Goal: Register for event/course

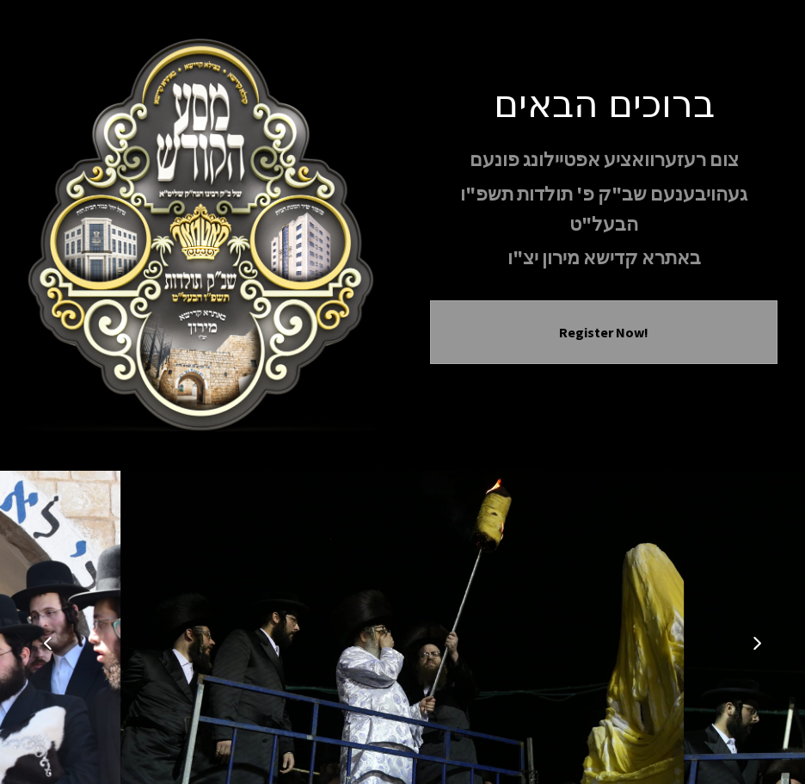
click at [760, 644] on icon "Next image" at bounding box center [757, 643] width 14 height 14
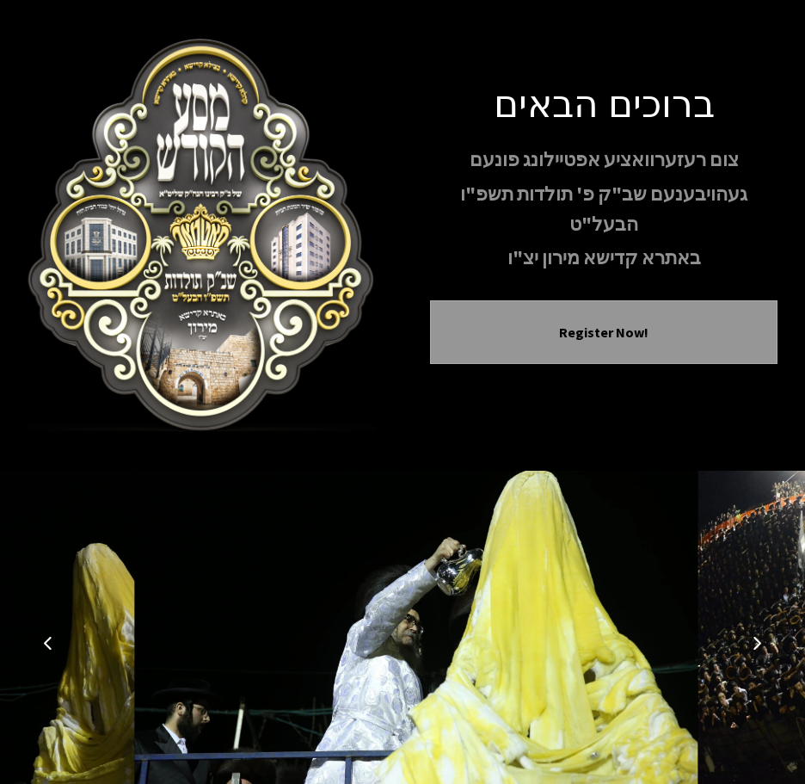
click at [760, 644] on icon "Next image" at bounding box center [757, 643] width 14 height 14
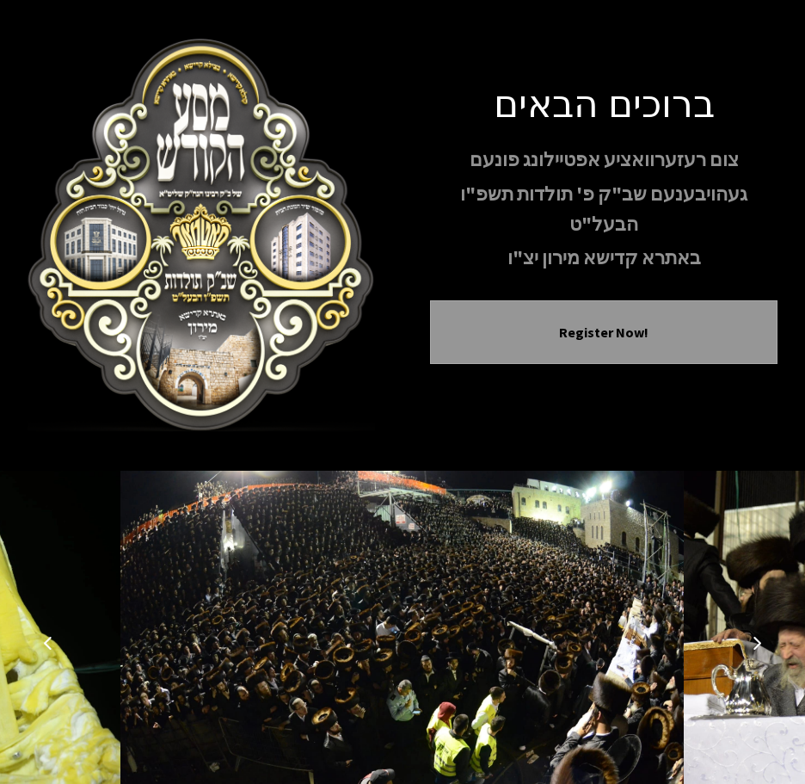
click at [760, 644] on icon "Next image" at bounding box center [757, 643] width 14 height 14
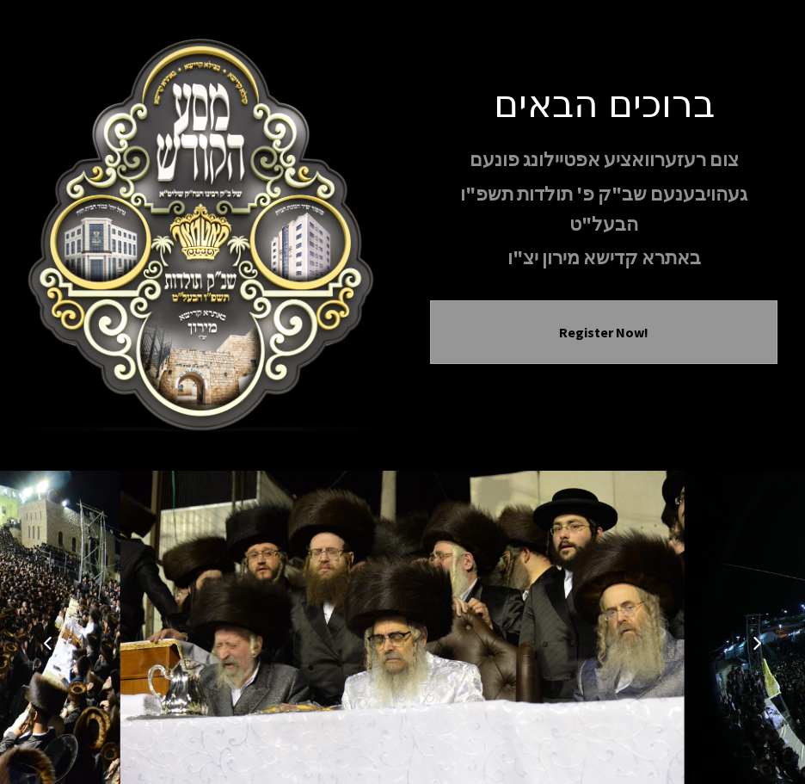
click at [760, 644] on icon "Next image" at bounding box center [757, 643] width 14 height 14
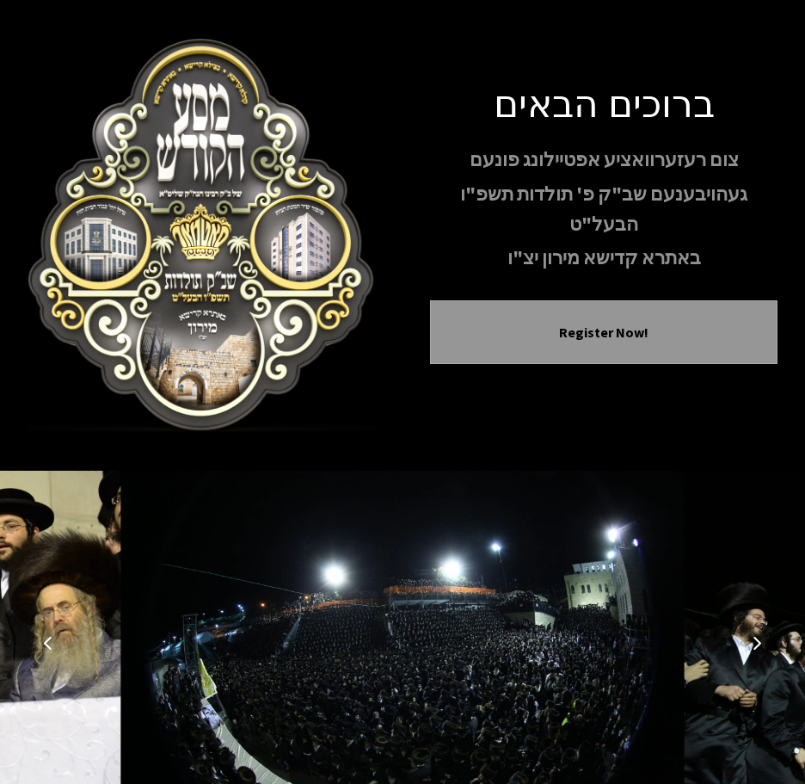
click at [760, 644] on icon "Next image" at bounding box center [757, 643] width 14 height 14
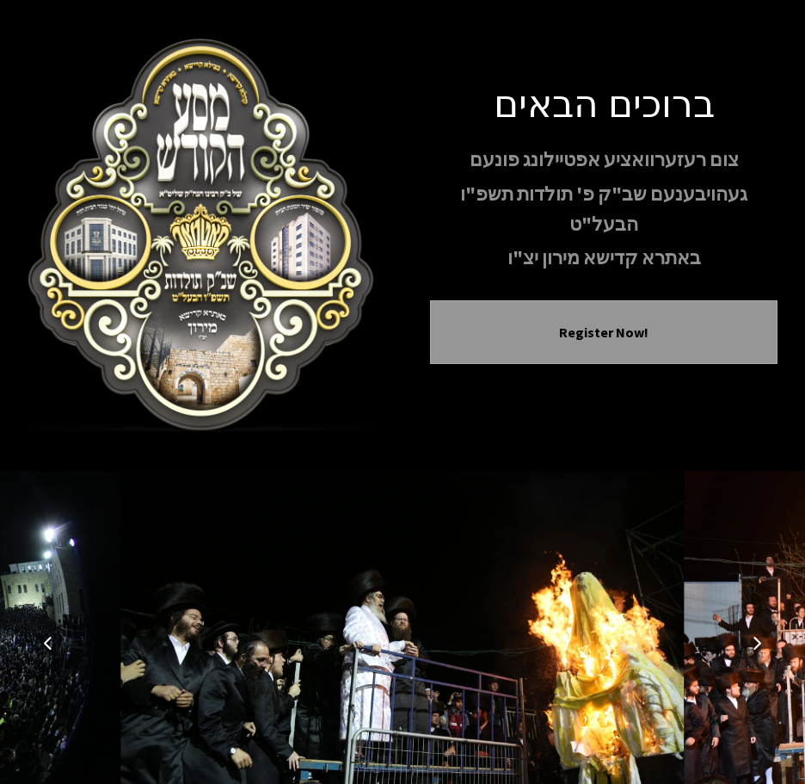
click at [763, 644] on icon "Next image" at bounding box center [757, 643] width 14 height 14
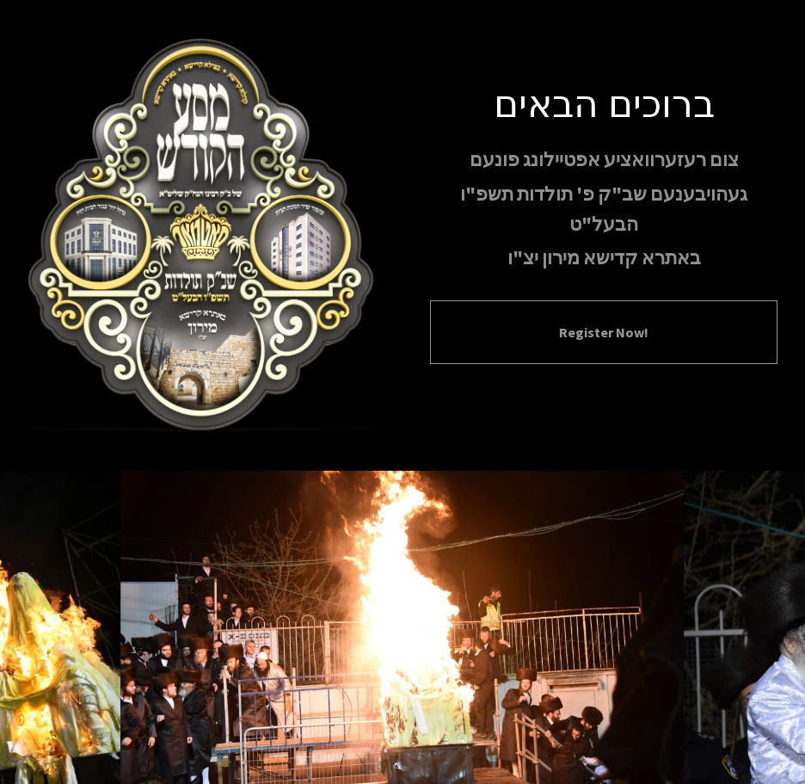
click at [605, 330] on div "Register Now!" at bounding box center [604, 332] width 348 height 64
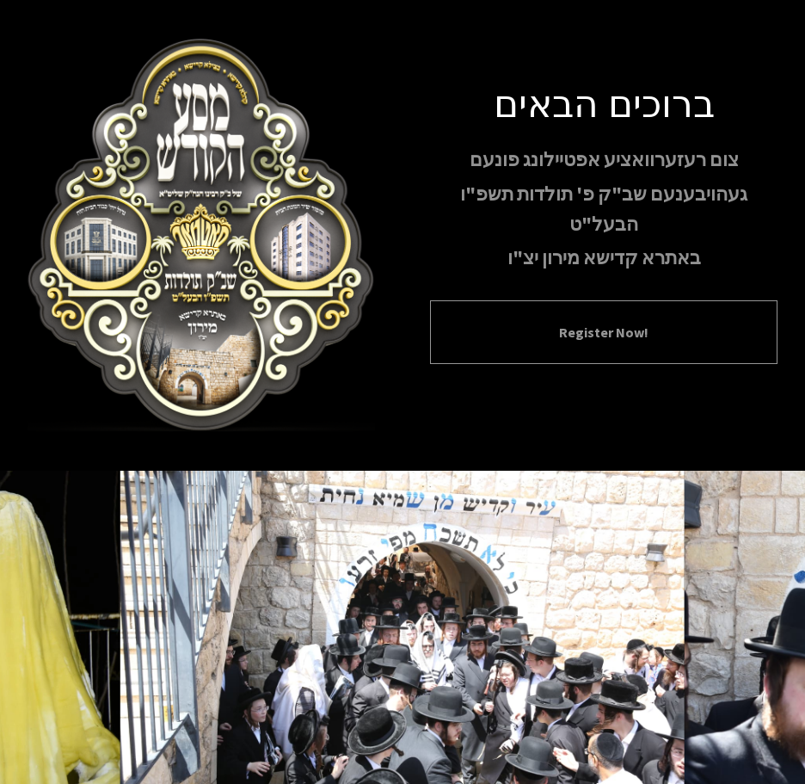
click at [586, 322] on button "Register Now!" at bounding box center [604, 332] width 305 height 21
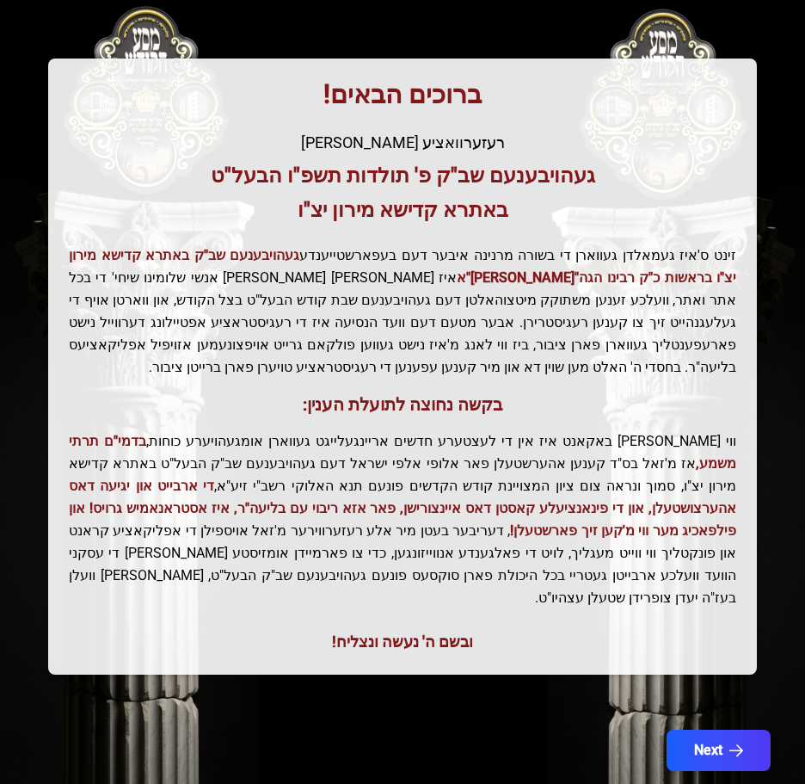
scroll to position [257, 0]
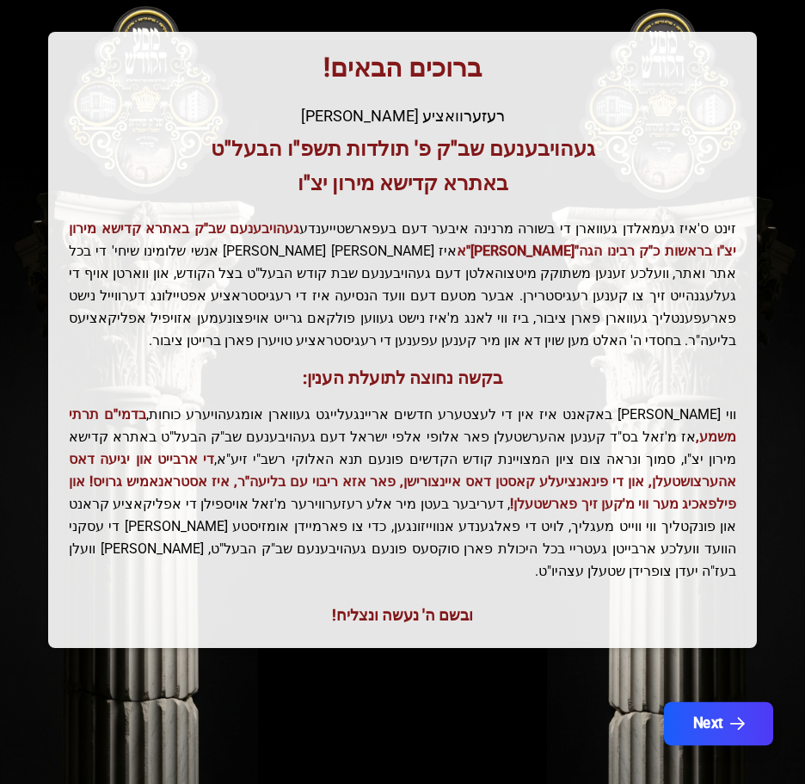
click at [718, 702] on button "Next" at bounding box center [718, 723] width 109 height 43
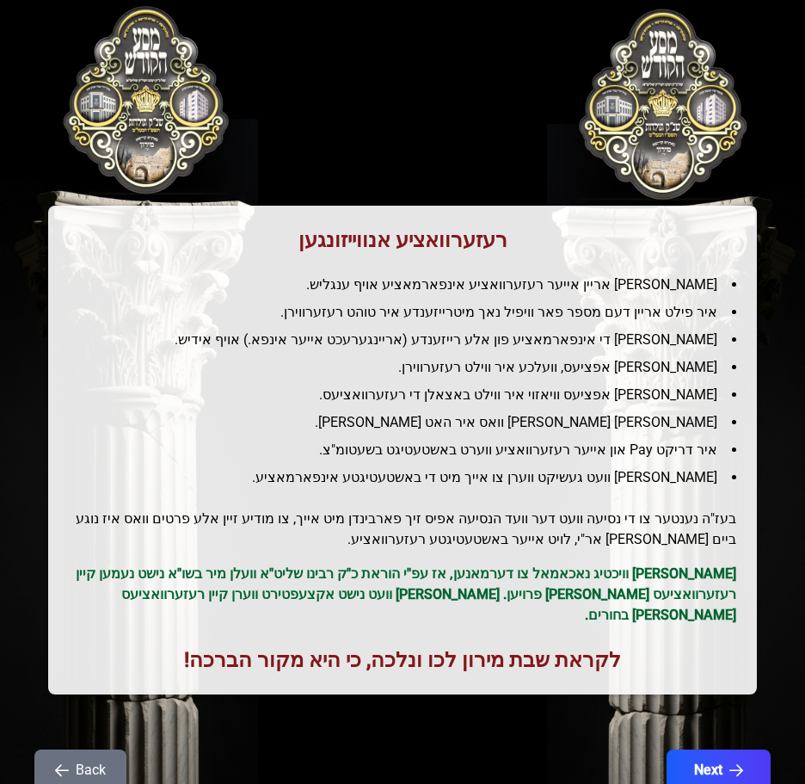
scroll to position [0, 0]
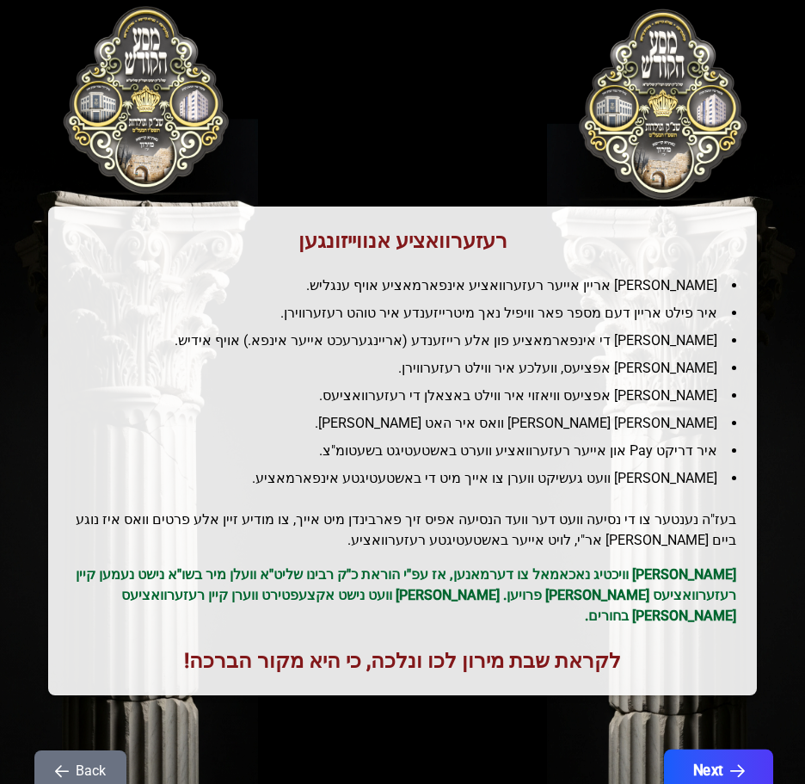
click at [733, 761] on button "Next" at bounding box center [718, 770] width 109 height 43
